Goal: Communication & Community: Answer question/provide support

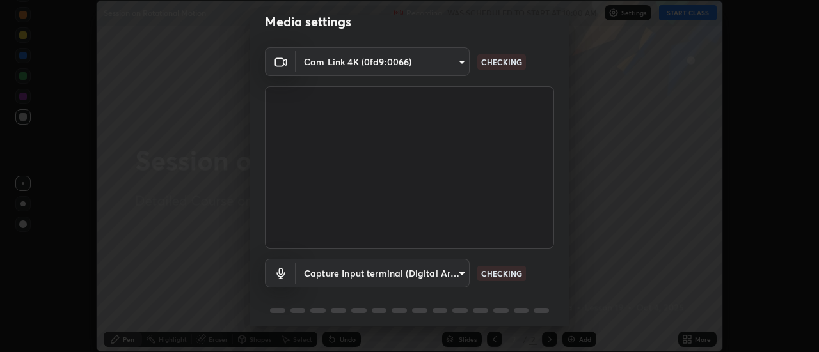
scroll to position [67, 0]
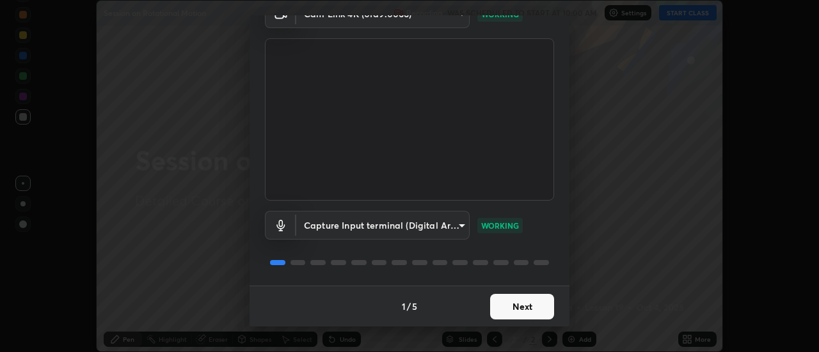
click at [512, 310] on button "Next" at bounding box center [522, 307] width 64 height 26
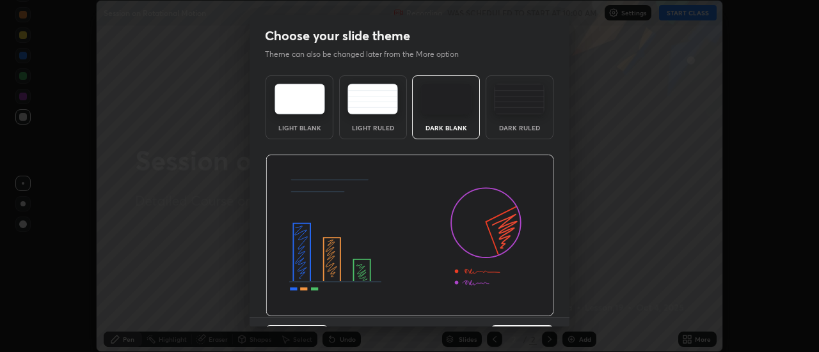
click at [514, 310] on img at bounding box center [409, 236] width 288 height 162
click at [516, 310] on img at bounding box center [409, 236] width 288 height 162
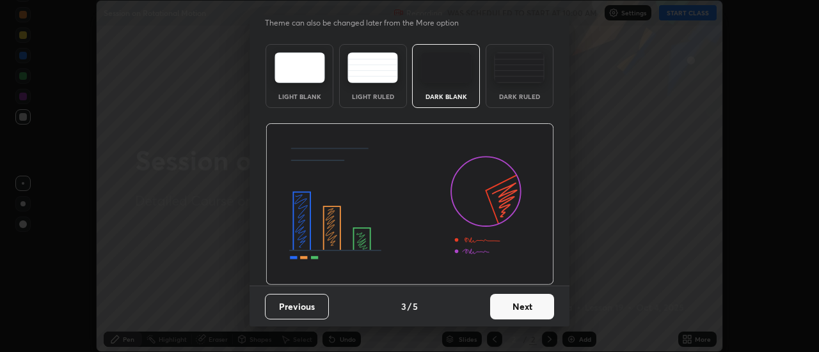
click at [518, 309] on button "Next" at bounding box center [522, 307] width 64 height 26
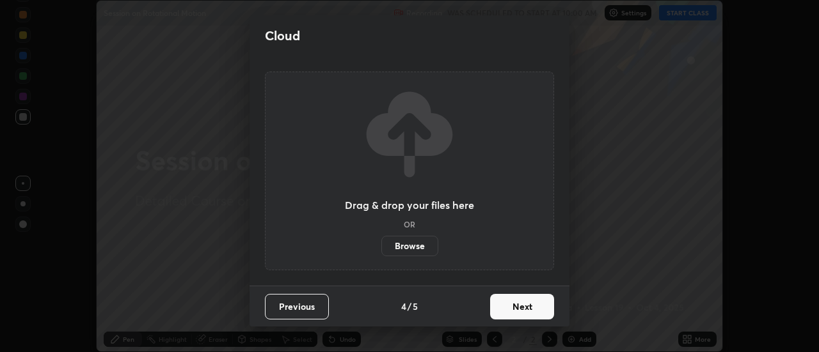
scroll to position [0, 0]
click at [523, 307] on button "Next" at bounding box center [522, 307] width 64 height 26
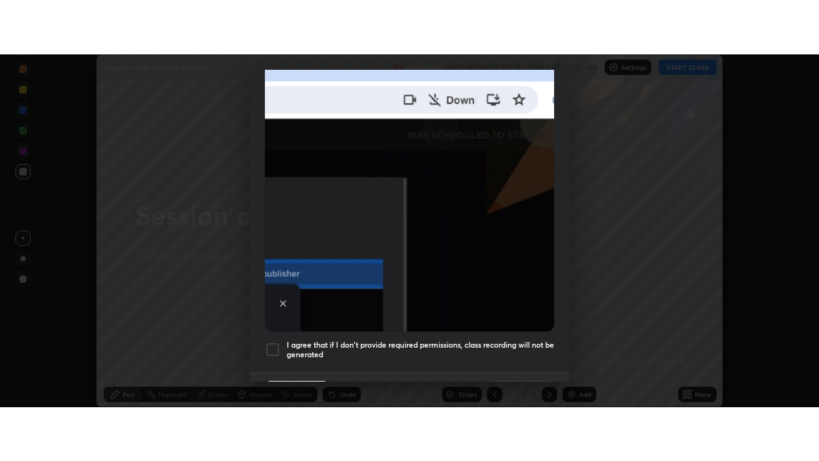
scroll to position [328, 0]
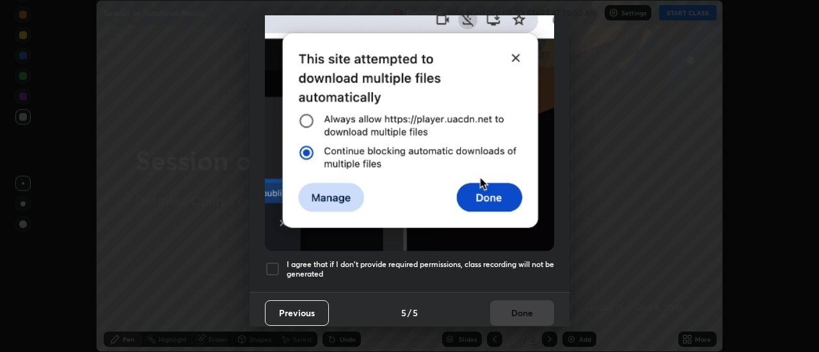
click at [271, 264] on div at bounding box center [272, 269] width 15 height 15
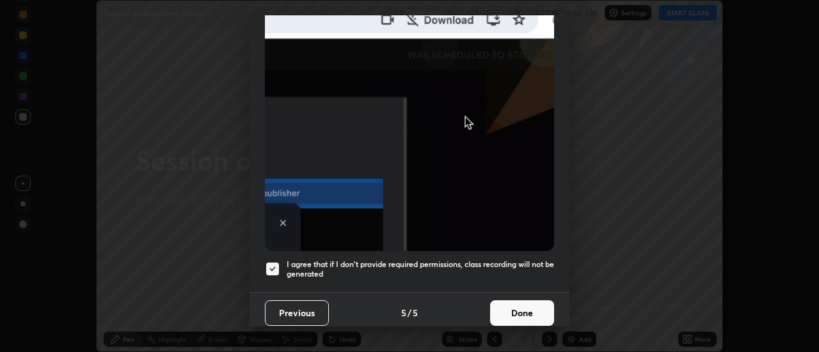
click at [533, 308] on button "Done" at bounding box center [522, 314] width 64 height 26
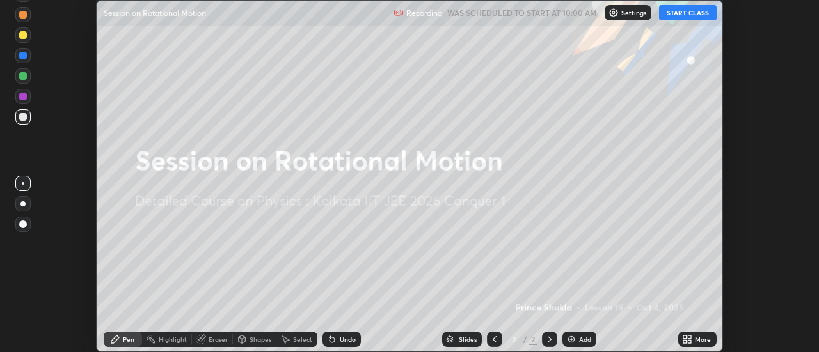
click at [693, 16] on button "START CLASS" at bounding box center [688, 12] width 58 height 15
click at [689, 341] on icon at bounding box center [689, 341] width 3 height 3
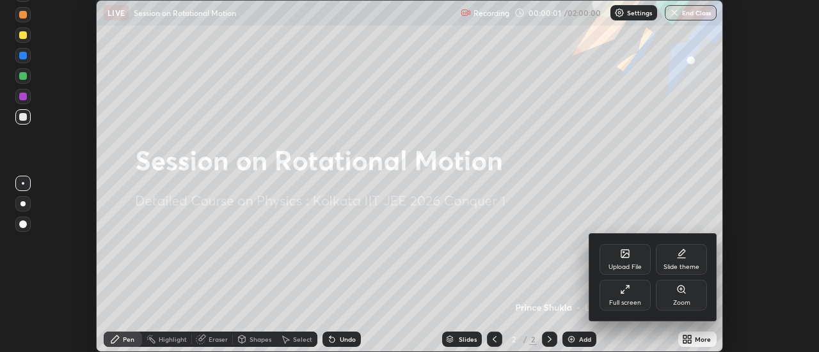
click at [636, 301] on div "Full screen" at bounding box center [625, 303] width 32 height 6
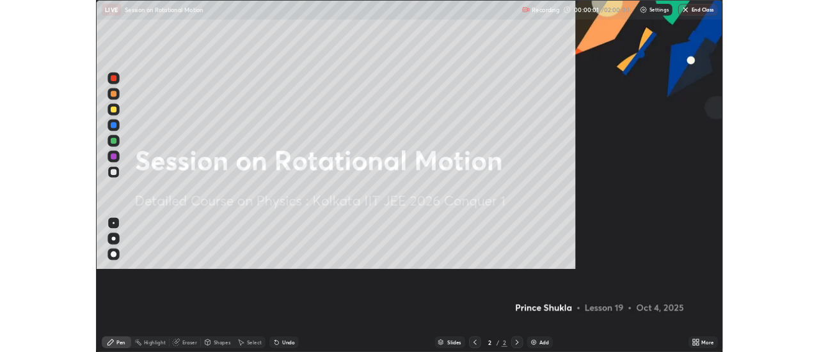
scroll to position [461, 819]
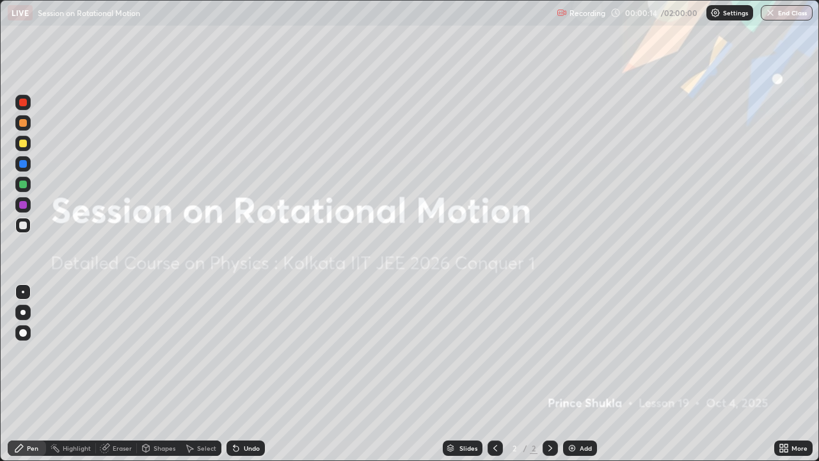
click at [576, 352] on div "Add" at bounding box center [580, 447] width 34 height 15
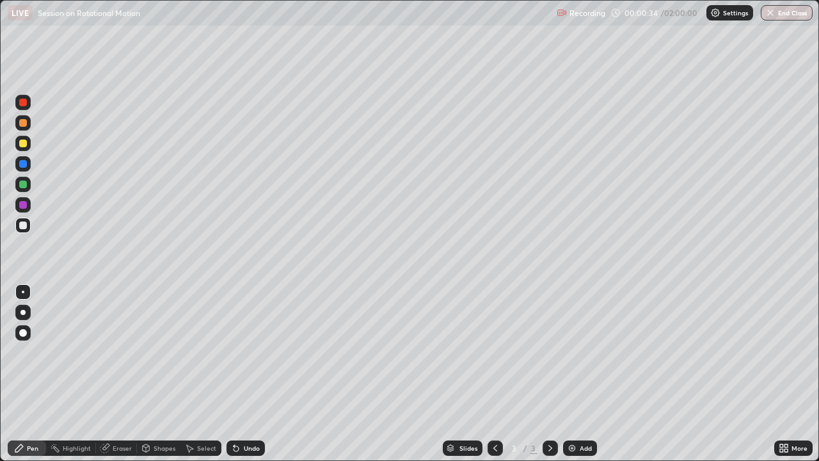
click at [25, 144] on div at bounding box center [23, 143] width 8 height 8
click at [26, 182] on div at bounding box center [23, 184] width 8 height 8
click at [26, 122] on div at bounding box center [23, 123] width 8 height 8
click at [24, 164] on div at bounding box center [23, 164] width 8 height 8
click at [28, 144] on div at bounding box center [22, 143] width 15 height 15
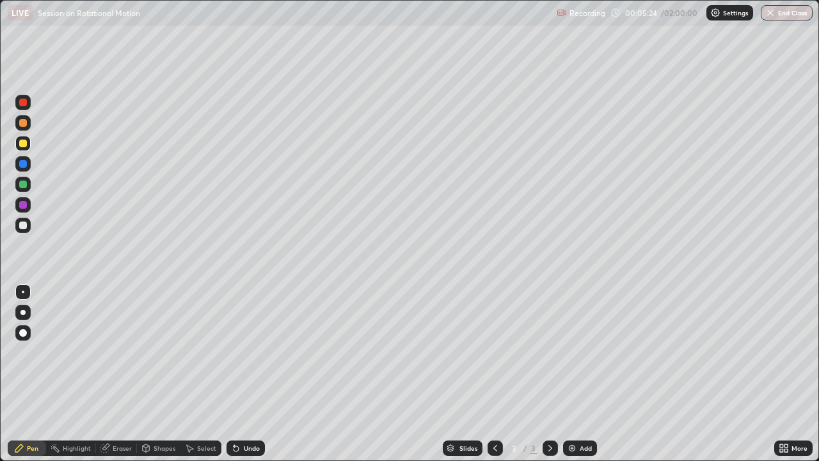
click at [24, 184] on div at bounding box center [23, 184] width 8 height 8
click at [250, 352] on div "Undo" at bounding box center [252, 448] width 16 height 6
click at [244, 352] on div "Undo" at bounding box center [252, 448] width 16 height 6
click at [246, 352] on div "Undo" at bounding box center [252, 448] width 16 height 6
click at [248, 352] on div "Undo" at bounding box center [252, 448] width 16 height 6
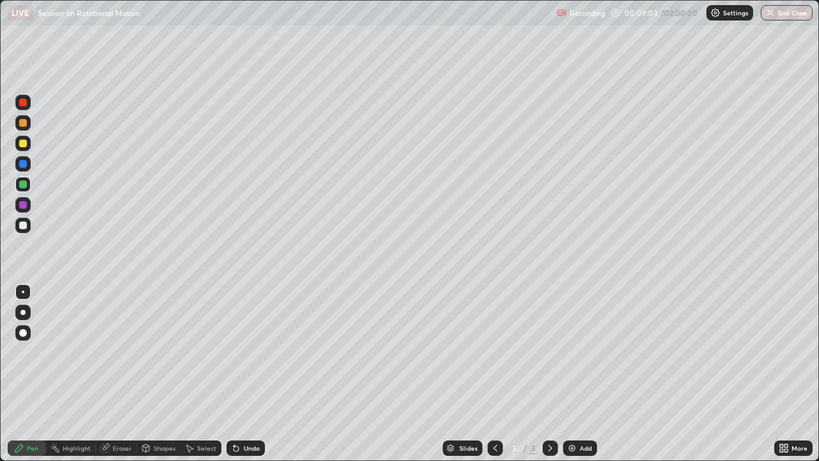
click at [248, 352] on div "Undo" at bounding box center [252, 448] width 16 height 6
click at [250, 352] on div "Undo" at bounding box center [252, 448] width 16 height 6
click at [251, 352] on div "Undo" at bounding box center [252, 448] width 16 height 6
click at [250, 352] on div "Undo" at bounding box center [252, 448] width 16 height 6
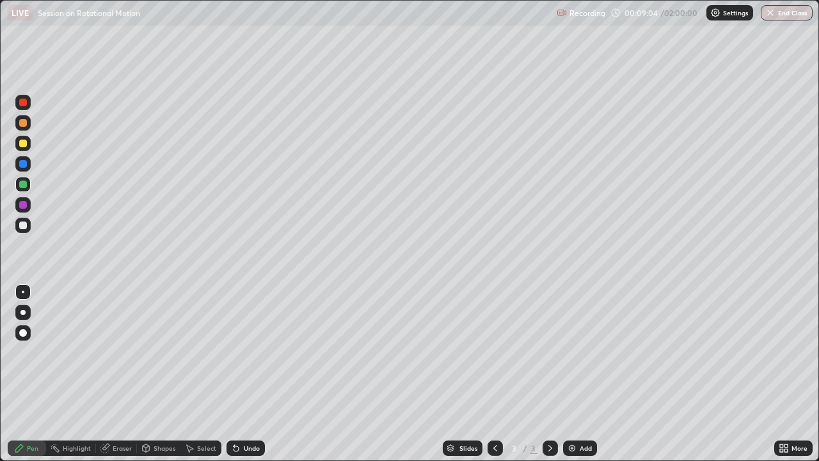
click at [249, 352] on div "Undo" at bounding box center [252, 448] width 16 height 6
click at [248, 352] on div "Undo" at bounding box center [252, 448] width 16 height 6
click at [245, 352] on div "Undo" at bounding box center [252, 448] width 16 height 6
click at [248, 352] on div "Undo" at bounding box center [252, 448] width 16 height 6
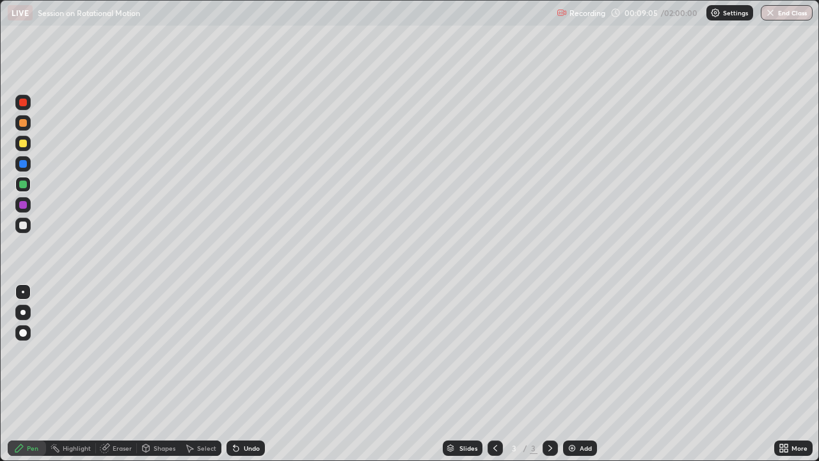
click at [249, 352] on div "Undo" at bounding box center [252, 448] width 16 height 6
click at [251, 352] on div "Undo" at bounding box center [252, 448] width 16 height 6
click at [252, 352] on div "Undo" at bounding box center [252, 448] width 16 height 6
click at [254, 352] on div "Undo" at bounding box center [252, 448] width 16 height 6
click at [255, 352] on div "Undo" at bounding box center [252, 448] width 16 height 6
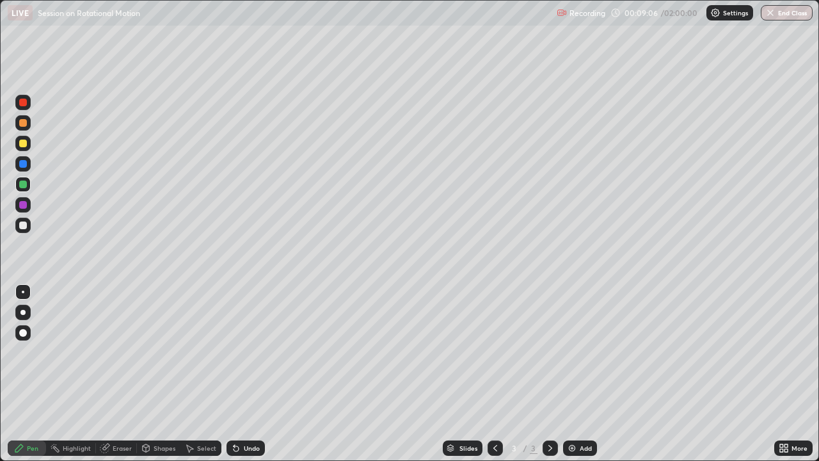
click at [256, 352] on div "Undo" at bounding box center [252, 448] width 16 height 6
click at [254, 352] on div "Undo" at bounding box center [252, 448] width 16 height 6
click at [255, 352] on div "Undo" at bounding box center [245, 447] width 38 height 15
click at [248, 352] on div "Undo" at bounding box center [252, 448] width 16 height 6
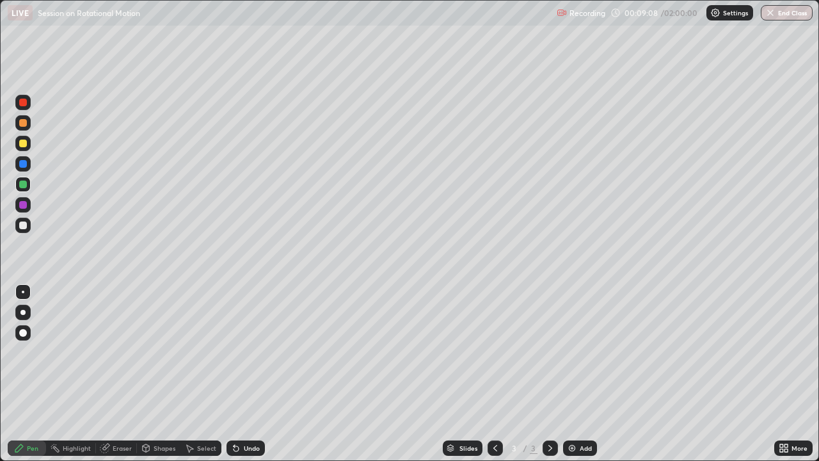
click at [249, 352] on div "Undo" at bounding box center [252, 448] width 16 height 6
click at [251, 352] on div "Undo" at bounding box center [252, 448] width 16 height 6
click at [33, 352] on div "Pen" at bounding box center [33, 448] width 12 height 6
click at [247, 352] on div "Undo" at bounding box center [245, 447] width 38 height 15
click at [24, 225] on div at bounding box center [23, 225] width 8 height 8
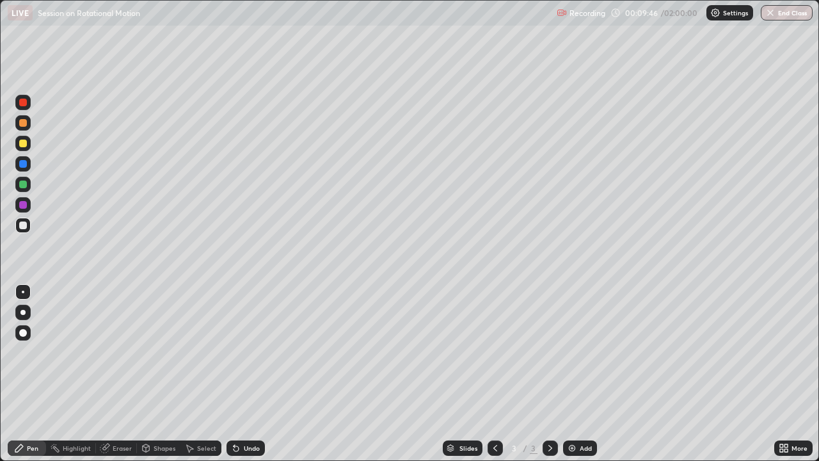
click at [248, 352] on div "Undo" at bounding box center [252, 448] width 16 height 6
click at [29, 144] on div at bounding box center [22, 143] width 15 height 15
click at [248, 352] on div "Undo" at bounding box center [252, 448] width 16 height 6
click at [28, 204] on div at bounding box center [22, 204] width 15 height 15
click at [254, 352] on div "Undo" at bounding box center [252, 448] width 16 height 6
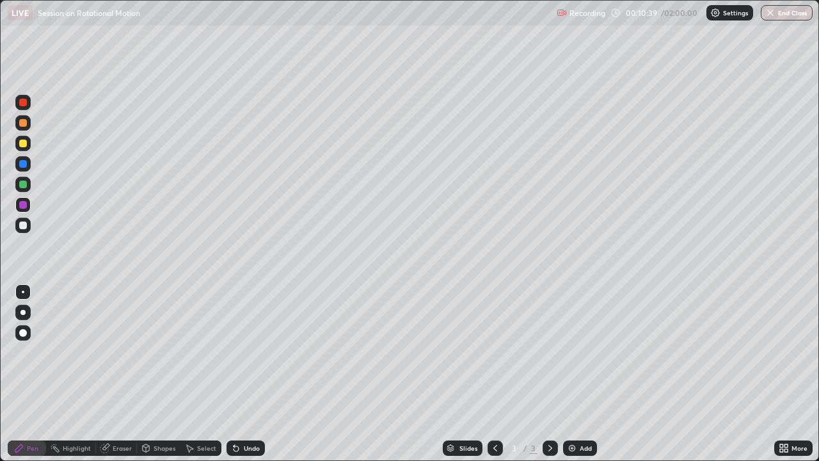
click at [254, 352] on div "Undo" at bounding box center [245, 447] width 38 height 15
click at [28, 164] on div at bounding box center [22, 163] width 15 height 15
click at [252, 352] on div "Undo" at bounding box center [252, 448] width 16 height 6
click at [248, 352] on div "Undo" at bounding box center [252, 448] width 16 height 6
click at [249, 352] on div "Undo" at bounding box center [252, 448] width 16 height 6
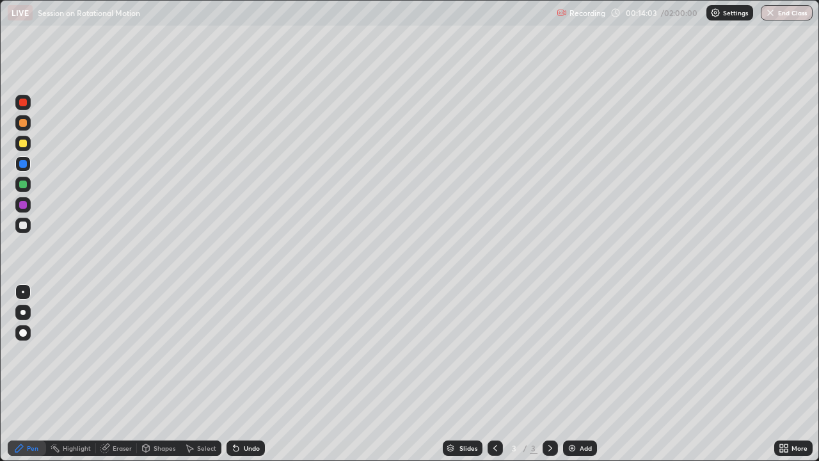
click at [253, 352] on div "Undo" at bounding box center [252, 448] width 16 height 6
click at [122, 352] on div "Eraser" at bounding box center [122, 448] width 19 height 6
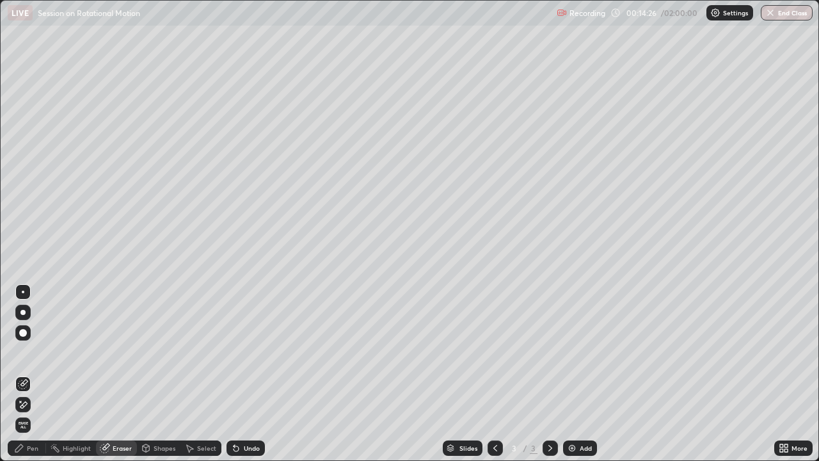
click at [31, 352] on div "Pen" at bounding box center [33, 448] width 12 height 6
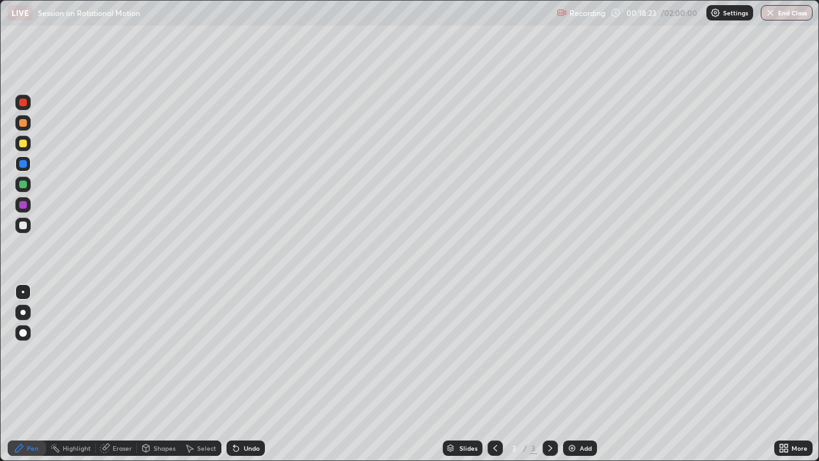
click at [585, 352] on div "Add" at bounding box center [580, 447] width 34 height 15
click at [25, 123] on div at bounding box center [23, 123] width 8 height 8
click at [255, 352] on div "Undo" at bounding box center [252, 448] width 16 height 6
click at [25, 145] on div at bounding box center [23, 143] width 8 height 8
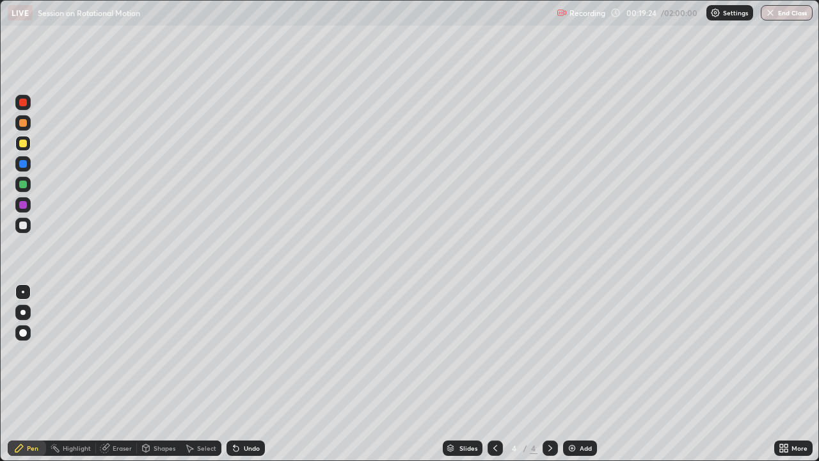
click at [28, 162] on div at bounding box center [22, 163] width 15 height 15
click at [26, 185] on div at bounding box center [23, 184] width 8 height 8
click at [24, 205] on div at bounding box center [23, 205] width 8 height 8
click at [30, 143] on div at bounding box center [22, 143] width 15 height 15
click at [667, 352] on div "Slides 4 / 4 Add" at bounding box center [519, 448] width 509 height 26
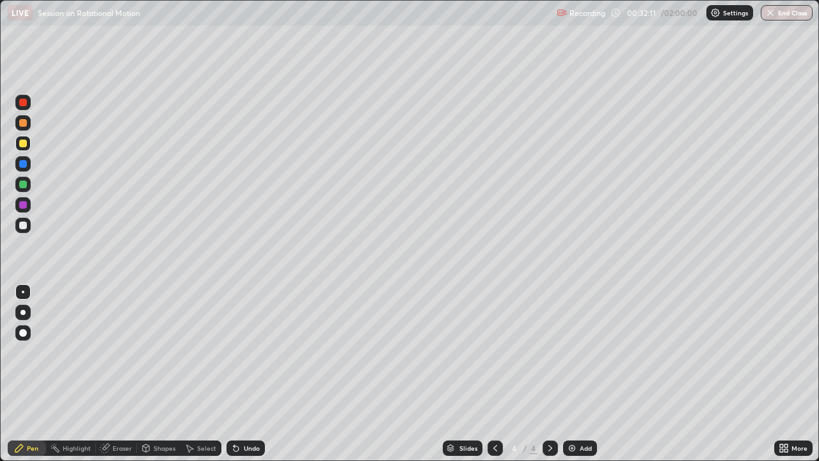
click at [588, 352] on div "Add" at bounding box center [585, 448] width 12 height 6
click at [25, 168] on div at bounding box center [22, 163] width 15 height 15
click at [28, 146] on div at bounding box center [22, 143] width 15 height 15
click at [28, 121] on div at bounding box center [22, 122] width 15 height 15
click at [125, 352] on div "Eraser" at bounding box center [122, 448] width 19 height 6
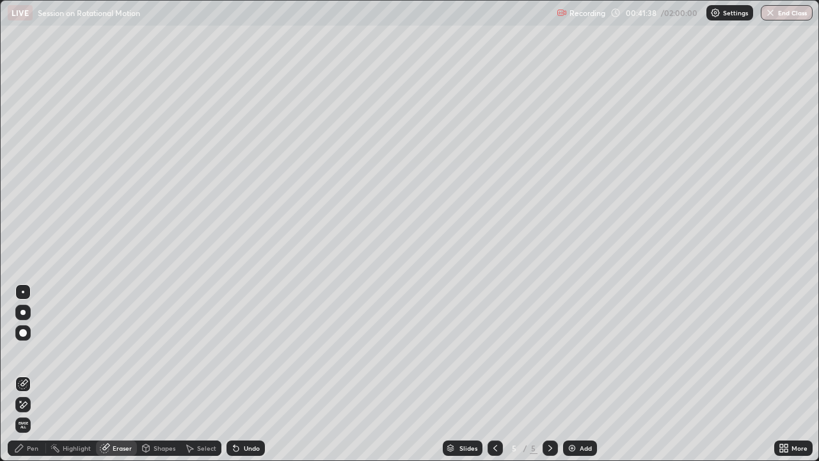
click at [26, 352] on div "Pen" at bounding box center [27, 447] width 38 height 15
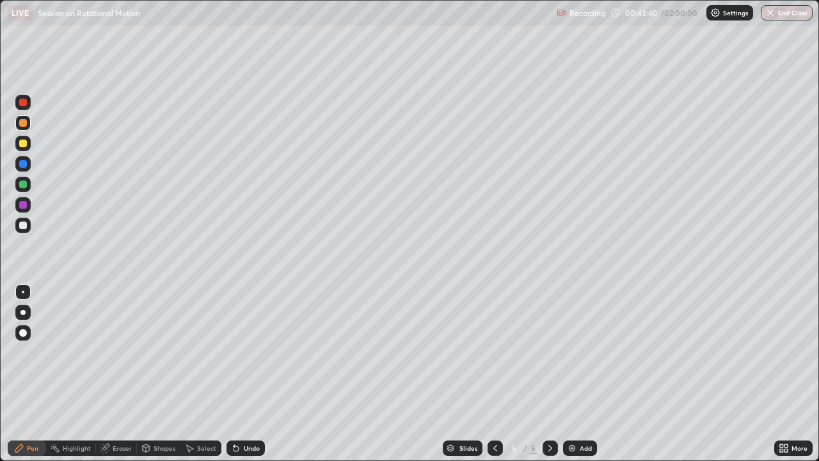
click at [708, 352] on div "Slides 5 / 5 Add" at bounding box center [519, 448] width 509 height 26
click at [576, 352] on div "Add" at bounding box center [580, 447] width 34 height 15
click at [25, 145] on div at bounding box center [23, 143] width 8 height 8
click at [29, 165] on div at bounding box center [22, 163] width 15 height 15
click at [28, 145] on div at bounding box center [22, 143] width 15 height 15
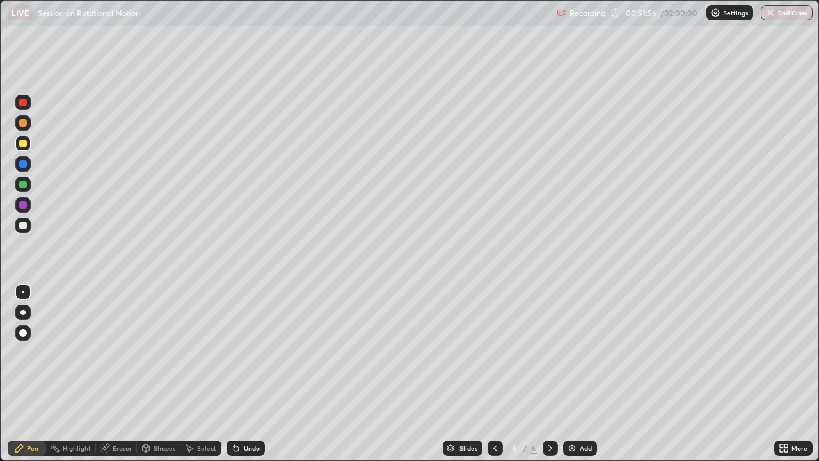
click at [27, 161] on div at bounding box center [22, 163] width 15 height 15
click at [27, 127] on div at bounding box center [22, 122] width 15 height 15
click at [125, 352] on div "Eraser" at bounding box center [122, 448] width 19 height 6
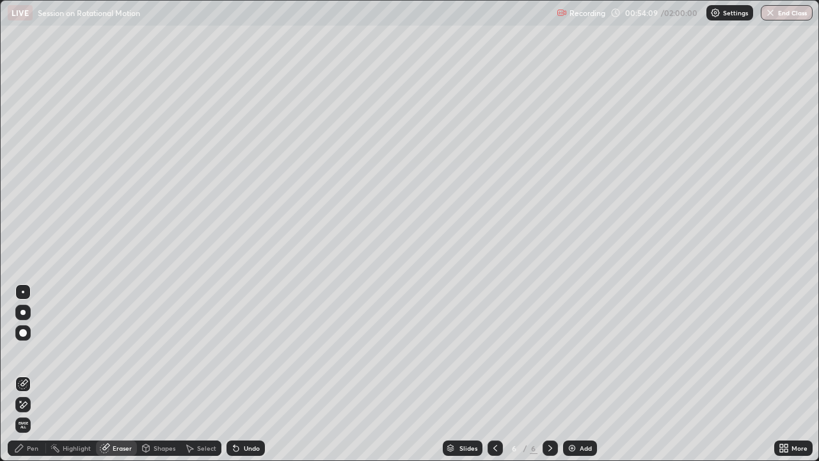
click at [116, 352] on div "Eraser" at bounding box center [122, 448] width 19 height 6
click at [111, 352] on div "Eraser" at bounding box center [116, 447] width 41 height 15
click at [24, 352] on span "Erase all" at bounding box center [23, 425] width 14 height 8
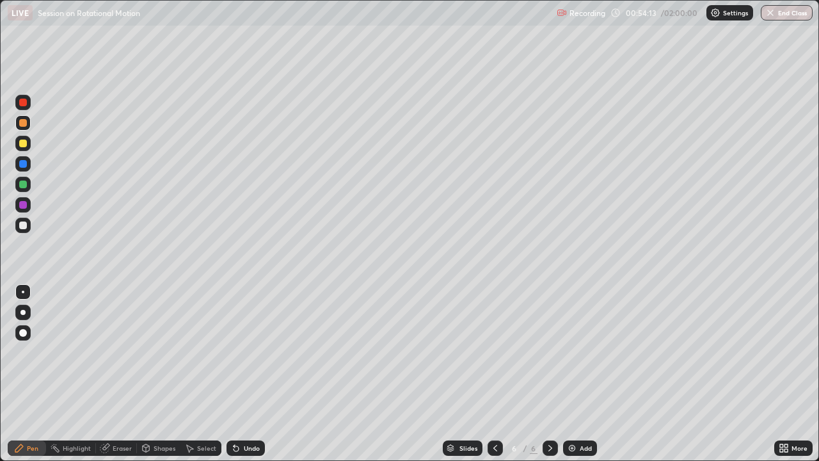
click at [28, 226] on div at bounding box center [22, 224] width 15 height 15
click at [258, 352] on div "Undo" at bounding box center [245, 447] width 38 height 15
click at [256, 352] on div "Undo" at bounding box center [252, 448] width 16 height 6
click at [258, 352] on div "Undo" at bounding box center [245, 447] width 38 height 15
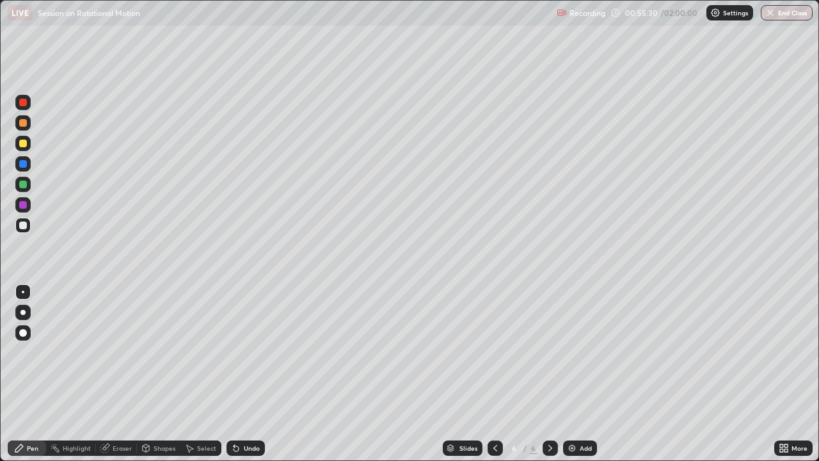
click at [254, 352] on div "Undo" at bounding box center [252, 448] width 16 height 6
click at [249, 352] on div "Undo" at bounding box center [252, 448] width 16 height 6
click at [258, 352] on div "Undo" at bounding box center [245, 447] width 38 height 15
click at [259, 352] on div "Undo" at bounding box center [245, 447] width 38 height 15
click at [260, 352] on div "Undo" at bounding box center [245, 447] width 38 height 15
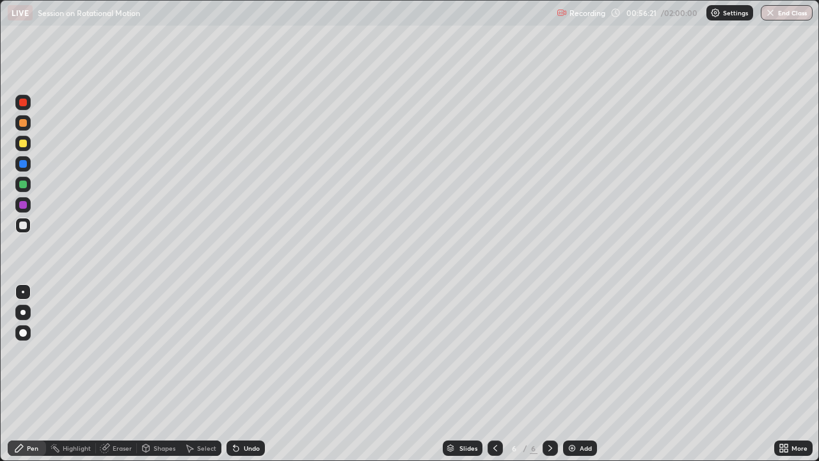
click at [259, 352] on div "Undo" at bounding box center [245, 447] width 38 height 15
click at [731, 352] on div "Slides 6 / 6 Add" at bounding box center [519, 448] width 509 height 26
click at [24, 143] on div at bounding box center [23, 143] width 8 height 8
click at [248, 352] on div "Undo" at bounding box center [245, 447] width 38 height 15
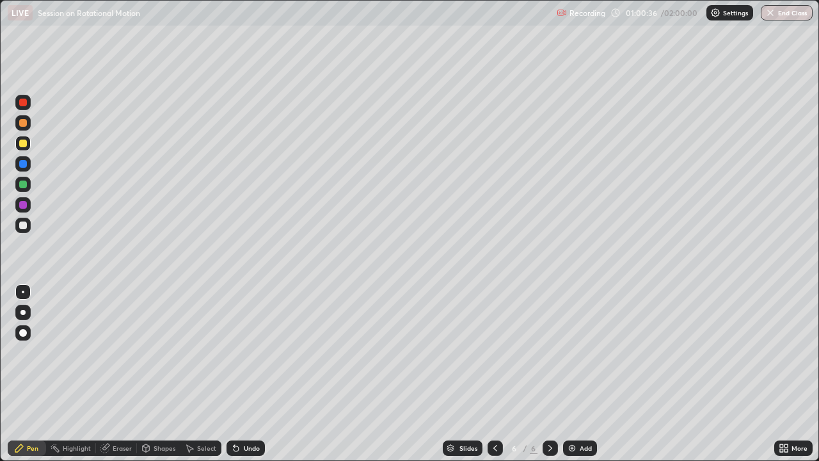
click at [589, 352] on div "Add" at bounding box center [585, 448] width 12 height 6
click at [29, 123] on div at bounding box center [22, 122] width 15 height 15
click at [29, 144] on div at bounding box center [22, 143] width 15 height 15
click at [256, 352] on div "Undo" at bounding box center [252, 448] width 16 height 6
click at [250, 352] on div "Undo" at bounding box center [252, 448] width 16 height 6
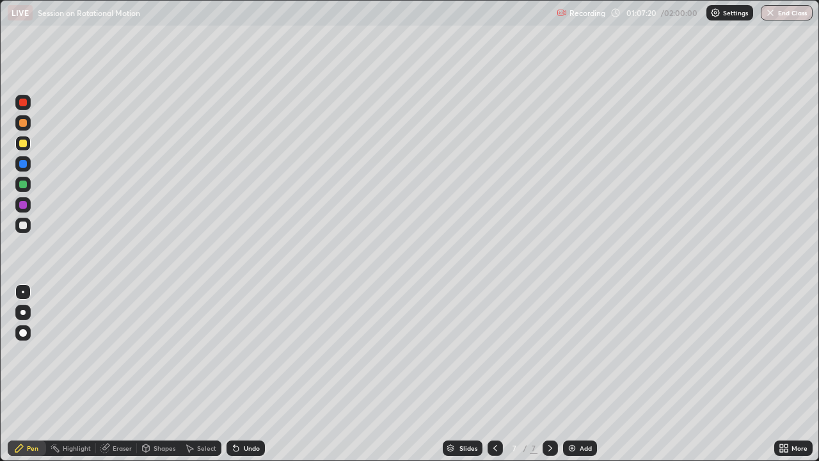
click at [255, 352] on div "Undo" at bounding box center [252, 448] width 16 height 6
click at [575, 352] on img at bounding box center [572, 448] width 10 height 10
click at [494, 352] on icon at bounding box center [495, 448] width 10 height 10
click at [548, 352] on icon at bounding box center [550, 448] width 10 height 10
click at [494, 352] on icon at bounding box center [495, 448] width 10 height 10
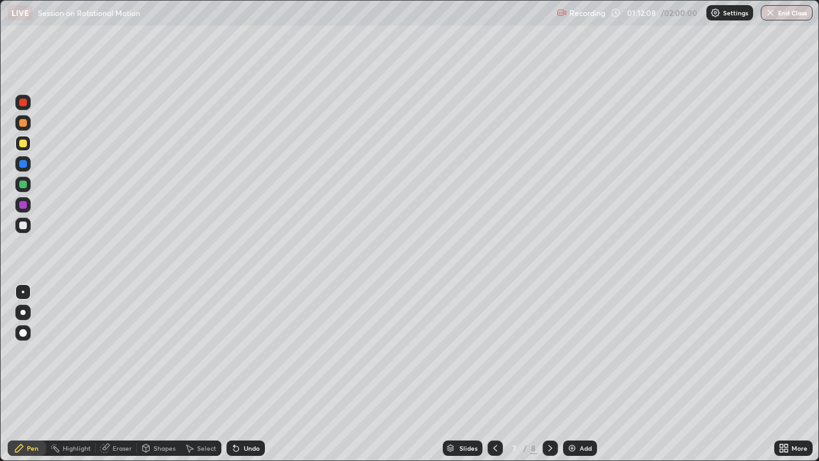
click at [549, 352] on icon at bounding box center [550, 448] width 10 height 10
click at [548, 352] on icon at bounding box center [550, 448] width 10 height 10
click at [494, 352] on icon at bounding box center [495, 448] width 10 height 10
click at [549, 352] on icon at bounding box center [550, 448] width 10 height 10
click at [492, 352] on icon at bounding box center [495, 448] width 10 height 10
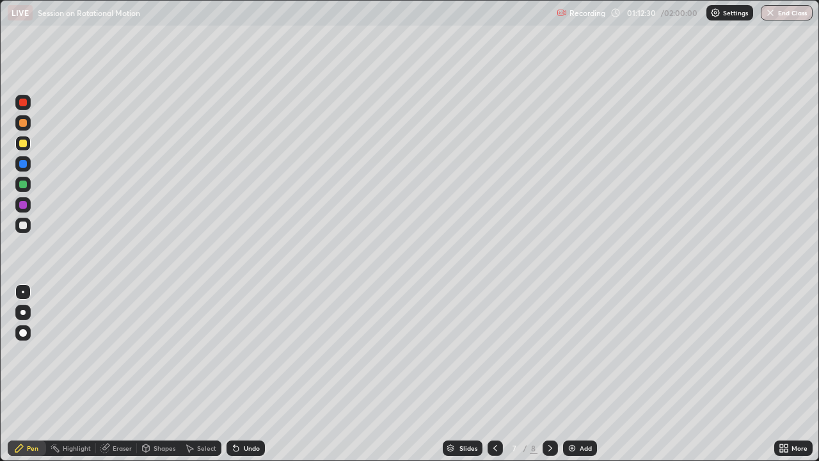
click at [545, 352] on icon at bounding box center [550, 448] width 10 height 10
click at [492, 352] on icon at bounding box center [495, 448] width 10 height 10
click at [549, 352] on div at bounding box center [549, 447] width 15 height 15
click at [494, 352] on icon at bounding box center [495, 448] width 10 height 10
click at [549, 352] on icon at bounding box center [550, 448] width 10 height 10
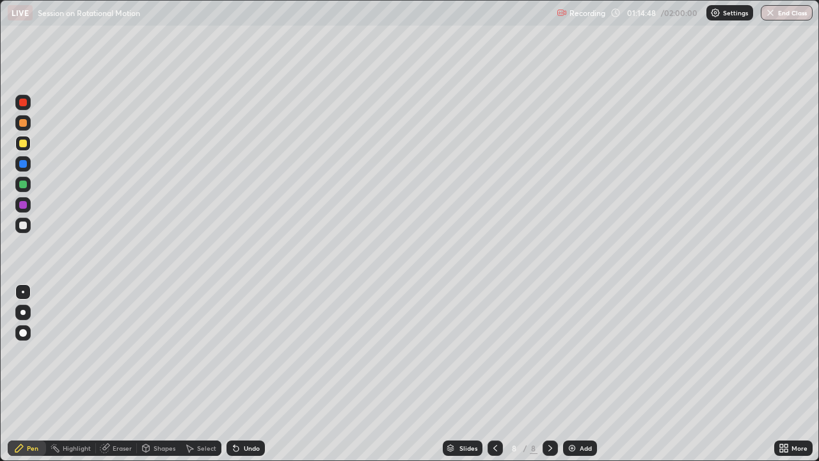
click at [496, 352] on icon at bounding box center [495, 448] width 10 height 10
click at [24, 164] on div at bounding box center [23, 164] width 8 height 8
click at [548, 352] on icon at bounding box center [550, 448] width 10 height 10
click at [493, 352] on icon at bounding box center [495, 448] width 10 height 10
click at [547, 352] on icon at bounding box center [550, 448] width 10 height 10
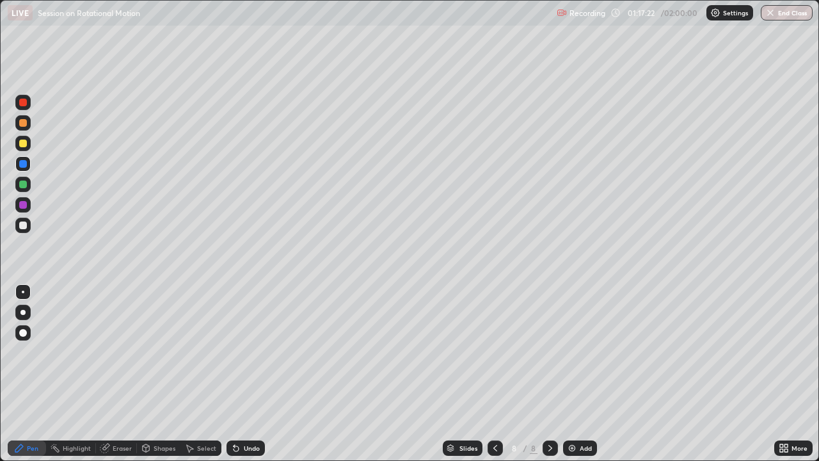
click at [589, 352] on div "Add" at bounding box center [580, 447] width 34 height 15
click at [246, 352] on div "Undo" at bounding box center [252, 448] width 16 height 6
click at [492, 352] on icon at bounding box center [495, 448] width 10 height 10
click at [552, 352] on icon at bounding box center [550, 448] width 10 height 10
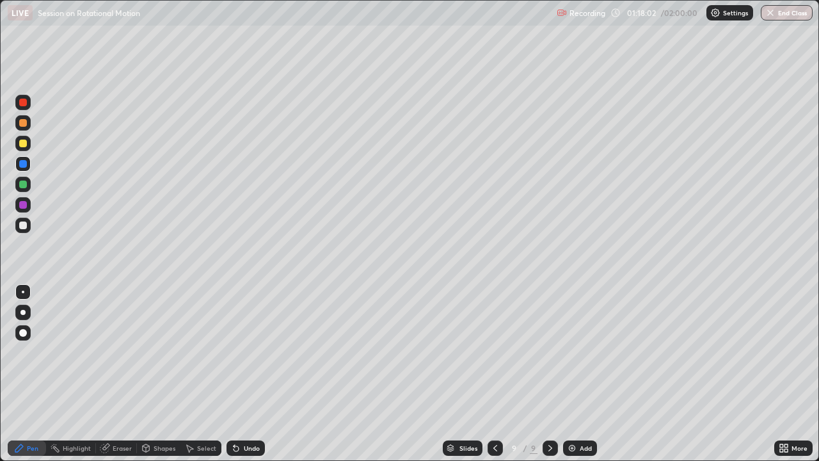
click at [122, 352] on div "Eraser" at bounding box center [122, 448] width 19 height 6
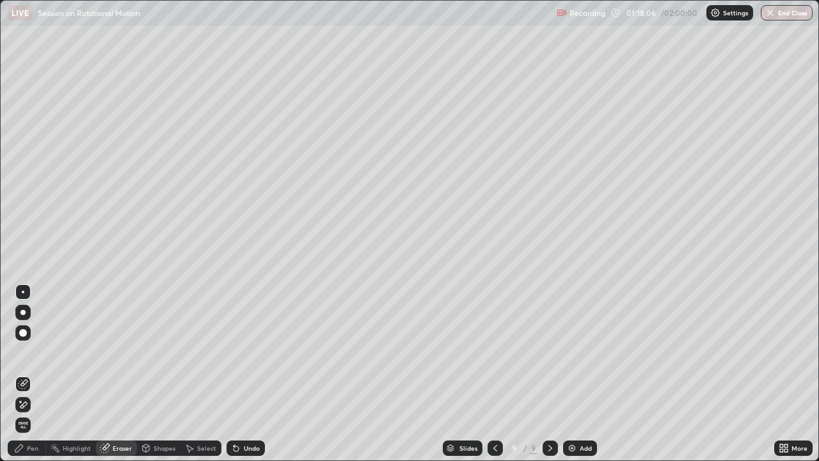
click at [29, 352] on div "Pen" at bounding box center [33, 448] width 12 height 6
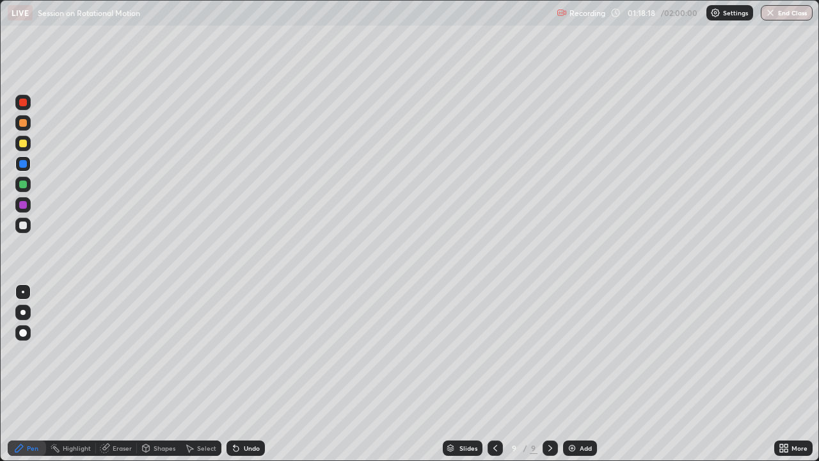
click at [246, 352] on div "Undo" at bounding box center [252, 448] width 16 height 6
click at [248, 352] on div "Undo" at bounding box center [245, 447] width 38 height 15
click at [495, 352] on icon at bounding box center [495, 448] width 10 height 10
click at [498, 352] on icon at bounding box center [495, 448] width 10 height 10
click at [549, 352] on icon at bounding box center [550, 448] width 10 height 10
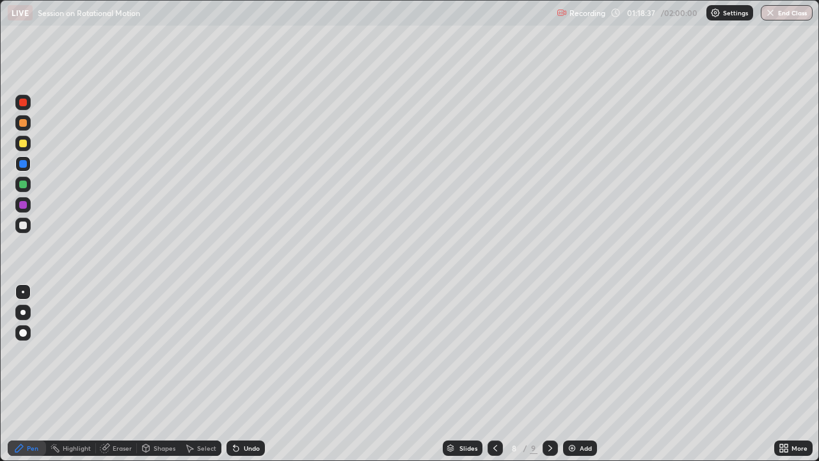
click at [550, 352] on icon at bounding box center [550, 448] width 10 height 10
click at [29, 126] on div at bounding box center [22, 122] width 15 height 15
click at [494, 352] on icon at bounding box center [495, 448] width 4 height 6
click at [543, 352] on div at bounding box center [549, 447] width 15 height 15
click at [24, 143] on div at bounding box center [23, 143] width 8 height 8
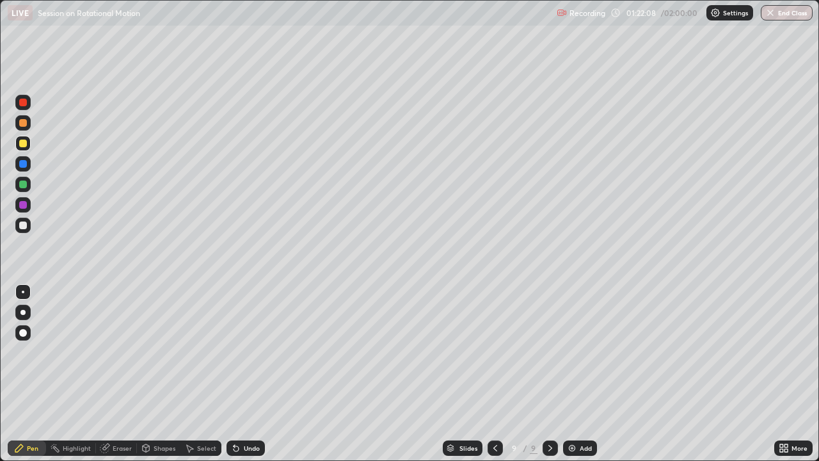
click at [498, 352] on icon at bounding box center [495, 448] width 10 height 10
click at [494, 352] on icon at bounding box center [495, 448] width 10 height 10
click at [549, 352] on icon at bounding box center [550, 448] width 10 height 10
click at [29, 201] on div at bounding box center [22, 204] width 15 height 15
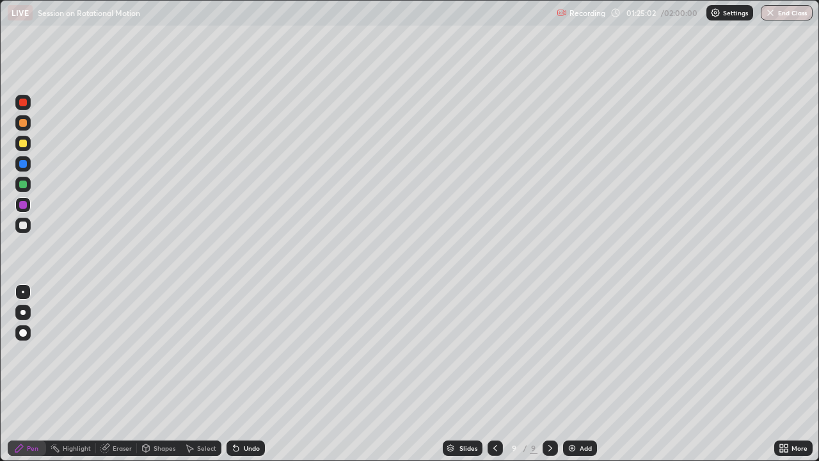
click at [492, 352] on icon at bounding box center [495, 448] width 10 height 10
click at [549, 352] on icon at bounding box center [550, 448] width 10 height 10
click at [579, 352] on div "Add" at bounding box center [585, 448] width 12 height 6
click at [493, 352] on icon at bounding box center [494, 448] width 10 height 10
click at [549, 352] on icon at bounding box center [550, 448] width 10 height 10
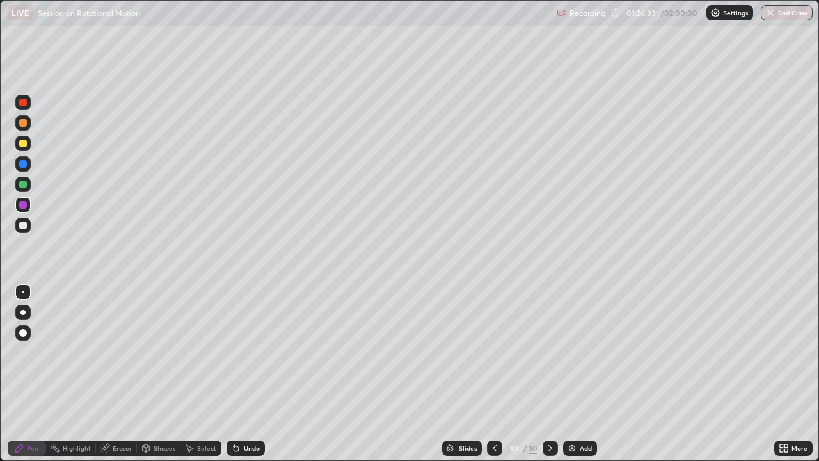
click at [493, 352] on icon at bounding box center [494, 448] width 10 height 10
click at [554, 352] on div at bounding box center [549, 447] width 15 height 15
click at [493, 352] on icon at bounding box center [494, 448] width 10 height 10
click at [549, 352] on icon at bounding box center [550, 448] width 10 height 10
click at [489, 352] on icon at bounding box center [494, 448] width 10 height 10
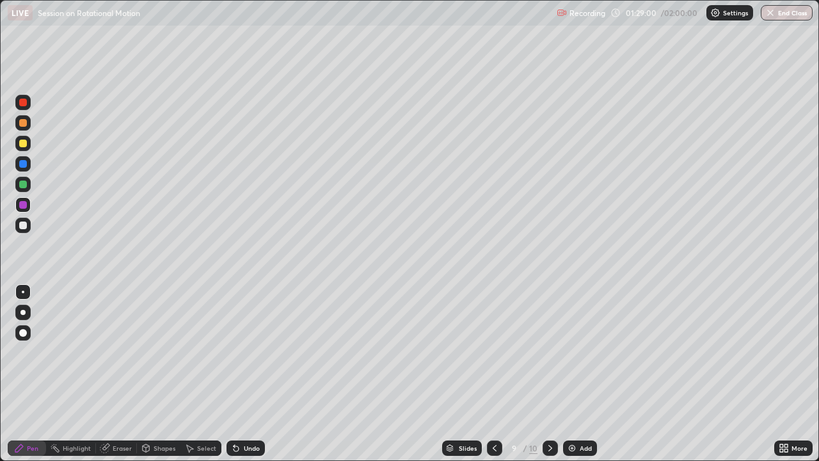
click at [549, 352] on icon at bounding box center [550, 448] width 10 height 10
click at [253, 352] on div "Undo" at bounding box center [252, 448] width 16 height 6
click at [254, 352] on div "Undo" at bounding box center [252, 448] width 16 height 6
click at [576, 352] on img at bounding box center [572, 448] width 10 height 10
click at [494, 352] on icon at bounding box center [495, 448] width 10 height 10
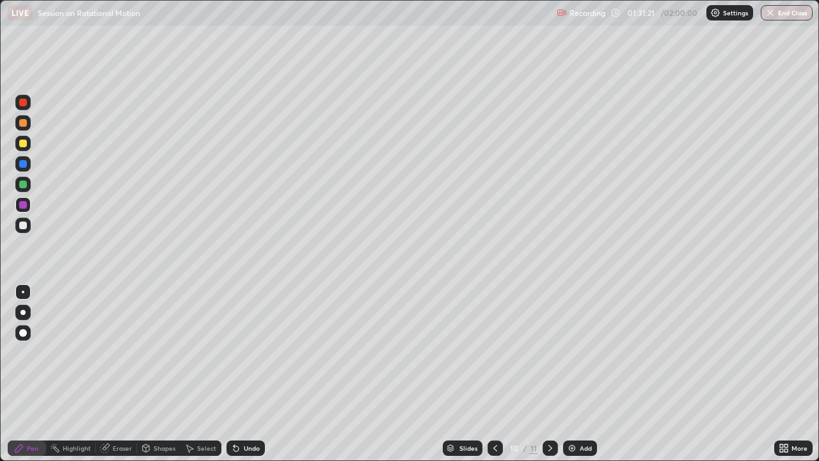
click at [548, 352] on icon at bounding box center [550, 448] width 10 height 10
click at [492, 352] on icon at bounding box center [495, 448] width 10 height 10
click at [548, 352] on icon at bounding box center [550, 448] width 10 height 10
click at [494, 352] on icon at bounding box center [495, 448] width 10 height 10
click at [550, 352] on icon at bounding box center [550, 448] width 4 height 6
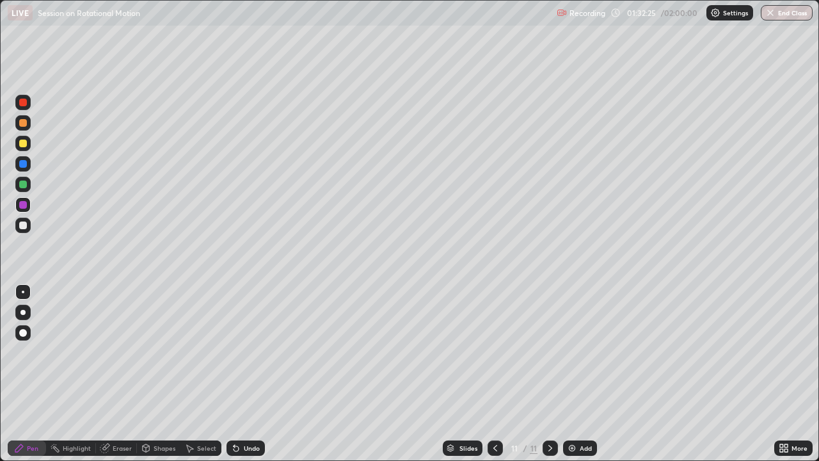
click at [491, 352] on icon at bounding box center [495, 448] width 10 height 10
click at [495, 352] on icon at bounding box center [495, 448] width 4 height 6
click at [546, 352] on icon at bounding box center [550, 448] width 10 height 10
click at [549, 352] on icon at bounding box center [550, 448] width 4 height 6
click at [251, 352] on div "Undo" at bounding box center [252, 448] width 16 height 6
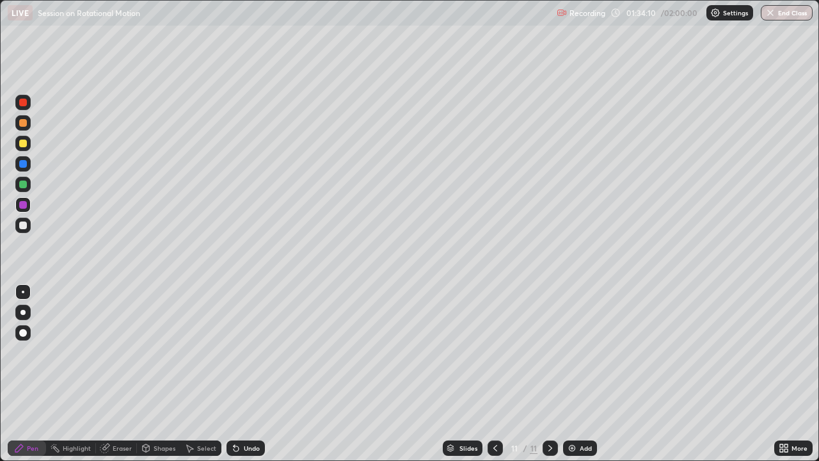
click at [249, 352] on div "Undo" at bounding box center [252, 448] width 16 height 6
click at [494, 352] on icon at bounding box center [495, 448] width 10 height 10
click at [495, 352] on icon at bounding box center [495, 448] width 10 height 10
click at [550, 352] on icon at bounding box center [550, 448] width 10 height 10
click at [494, 352] on icon at bounding box center [495, 448] width 10 height 10
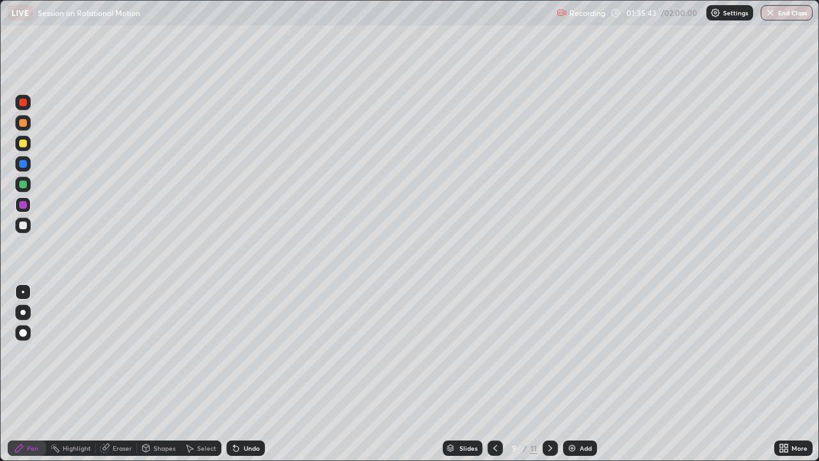
click at [550, 352] on icon at bounding box center [550, 448] width 10 height 10
click at [494, 352] on icon at bounding box center [495, 448] width 10 height 10
click at [549, 352] on icon at bounding box center [550, 448] width 10 height 10
click at [249, 352] on div "Undo" at bounding box center [252, 448] width 16 height 6
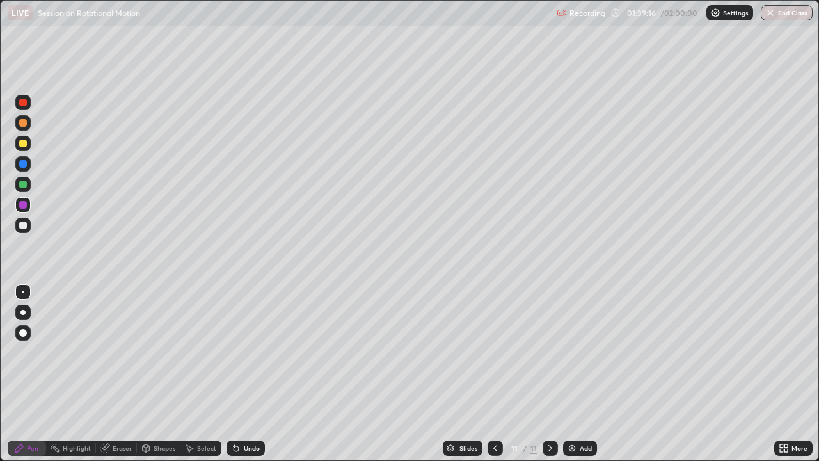
click at [29, 145] on div at bounding box center [22, 143] width 15 height 15
click at [755, 352] on div "Slides 11 / 11 Add" at bounding box center [519, 448] width 509 height 26
click at [696, 352] on div "Slides 11 / 11 Add" at bounding box center [519, 448] width 509 height 26
click at [572, 352] on img at bounding box center [572, 448] width 10 height 10
click at [29, 165] on div at bounding box center [22, 163] width 15 height 15
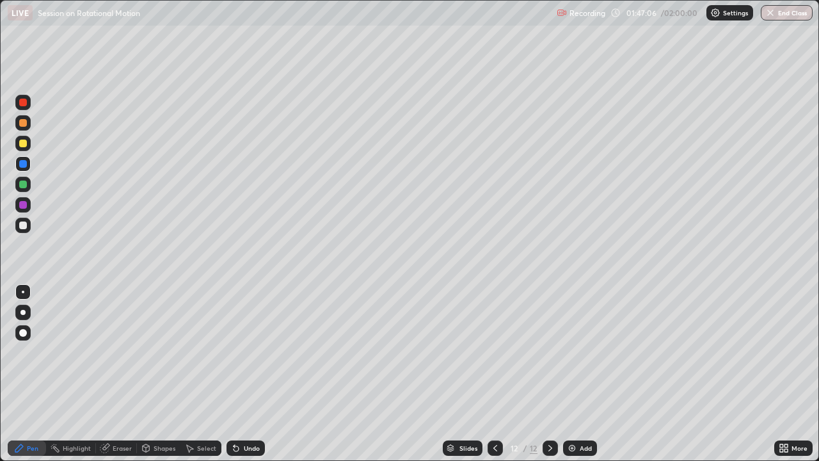
click at [494, 352] on icon at bounding box center [495, 448] width 4 height 6
click at [549, 352] on icon at bounding box center [550, 448] width 10 height 10
click at [24, 146] on div at bounding box center [23, 143] width 8 height 8
click at [495, 352] on icon at bounding box center [495, 448] width 4 height 6
click at [548, 352] on icon at bounding box center [550, 448] width 10 height 10
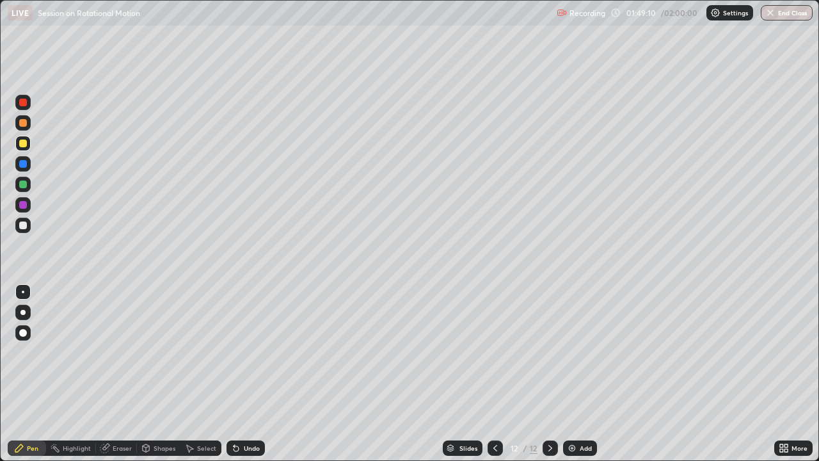
click at [123, 352] on div "Eraser" at bounding box center [122, 448] width 19 height 6
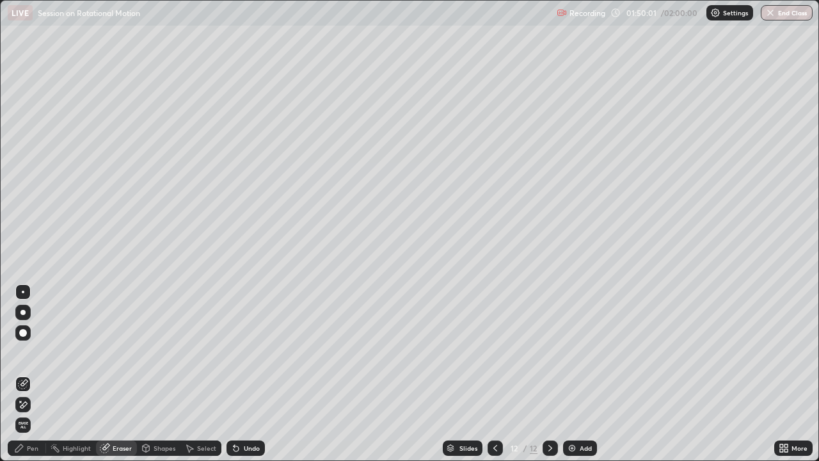
click at [33, 352] on div "Pen" at bounding box center [27, 447] width 38 height 15
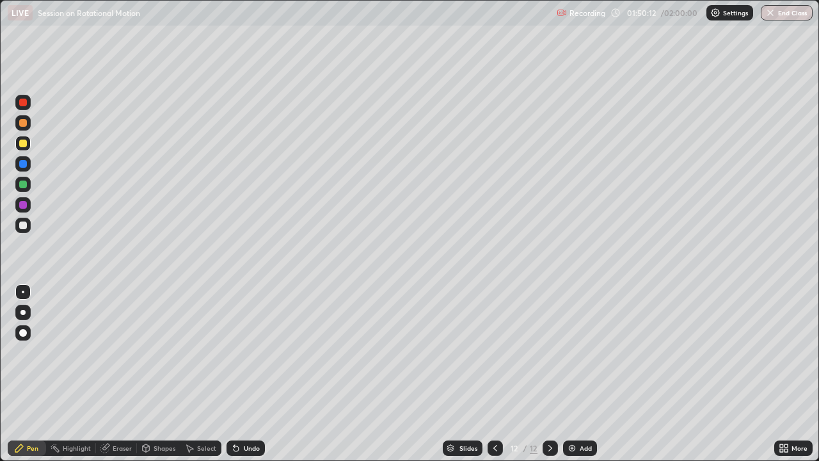
click at [124, 352] on div "Eraser" at bounding box center [122, 448] width 19 height 6
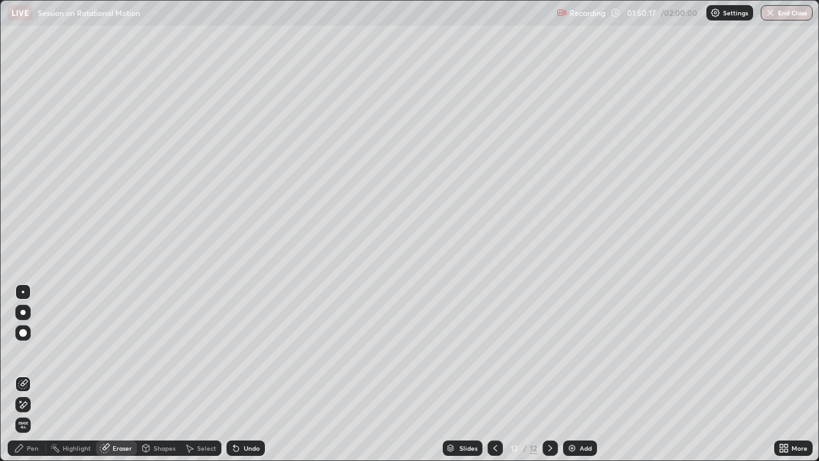
click at [34, 352] on div "Pen" at bounding box center [33, 448] width 12 height 6
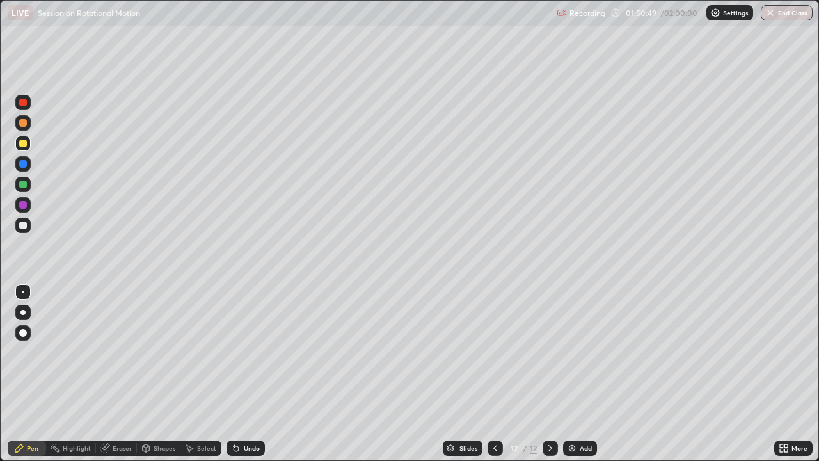
click at [134, 352] on div "Eraser" at bounding box center [116, 447] width 41 height 15
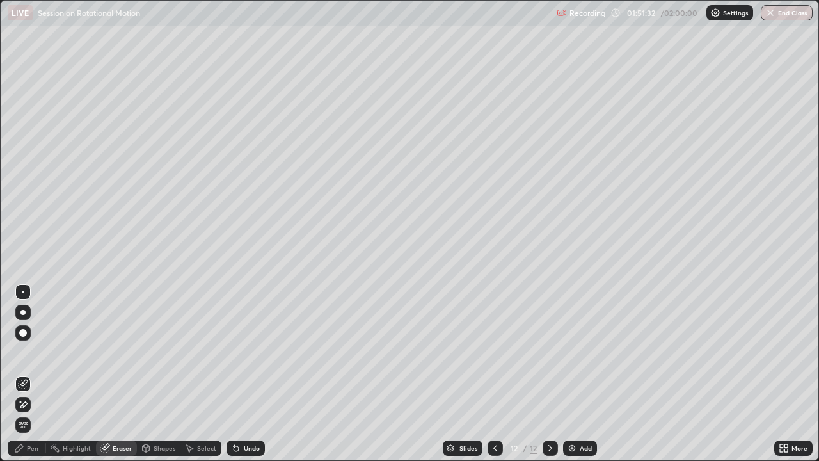
click at [31, 352] on div "Pen" at bounding box center [33, 448] width 12 height 6
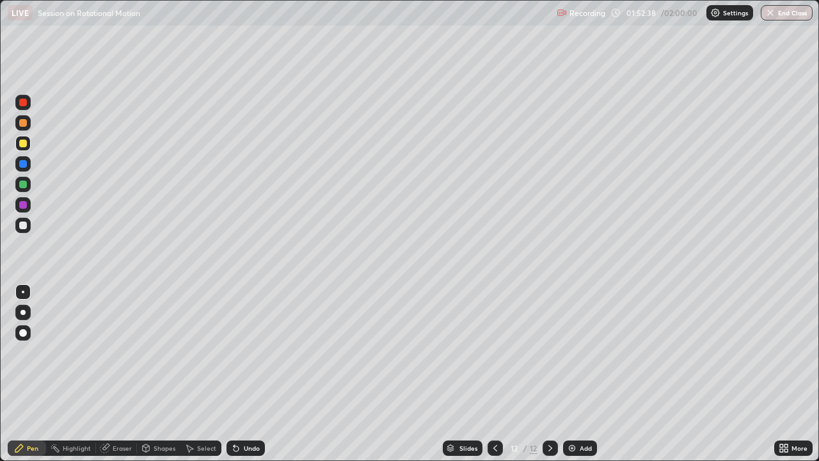
click at [785, 16] on button "End Class" at bounding box center [786, 12] width 52 height 15
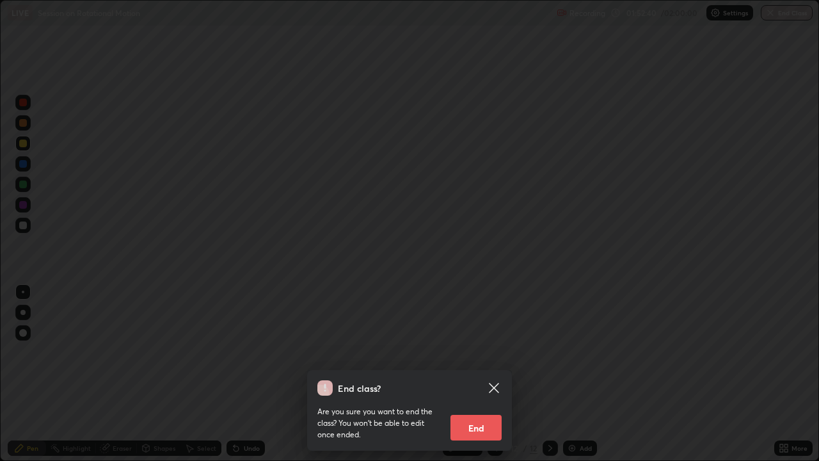
click at [472, 352] on button "End" at bounding box center [475, 427] width 51 height 26
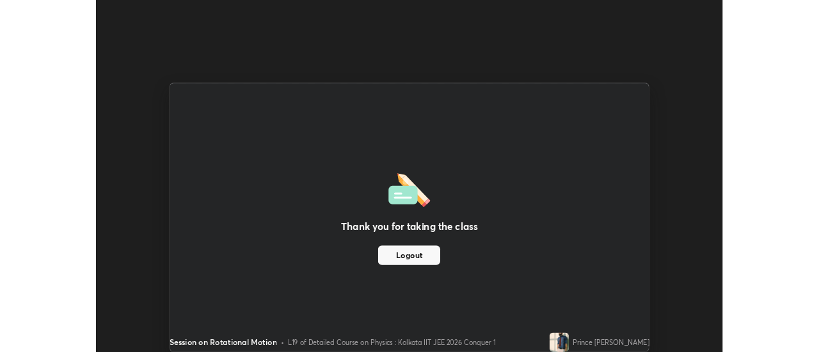
scroll to position [63608, 63142]
